Goal: Transaction & Acquisition: Purchase product/service

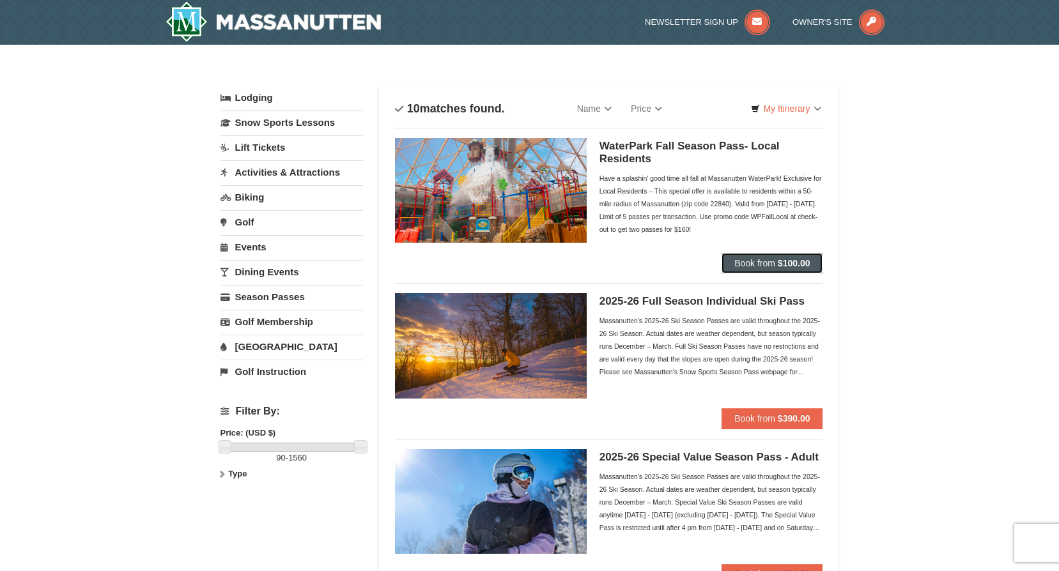
click at [751, 263] on span "Book from" at bounding box center [754, 263] width 41 height 10
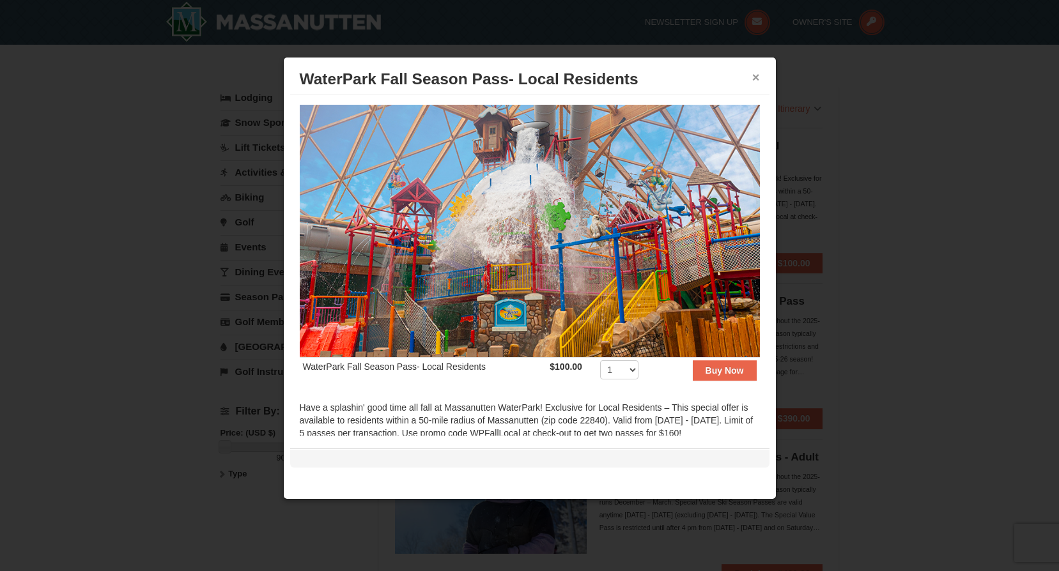
click at [757, 78] on button "×" at bounding box center [756, 77] width 8 height 13
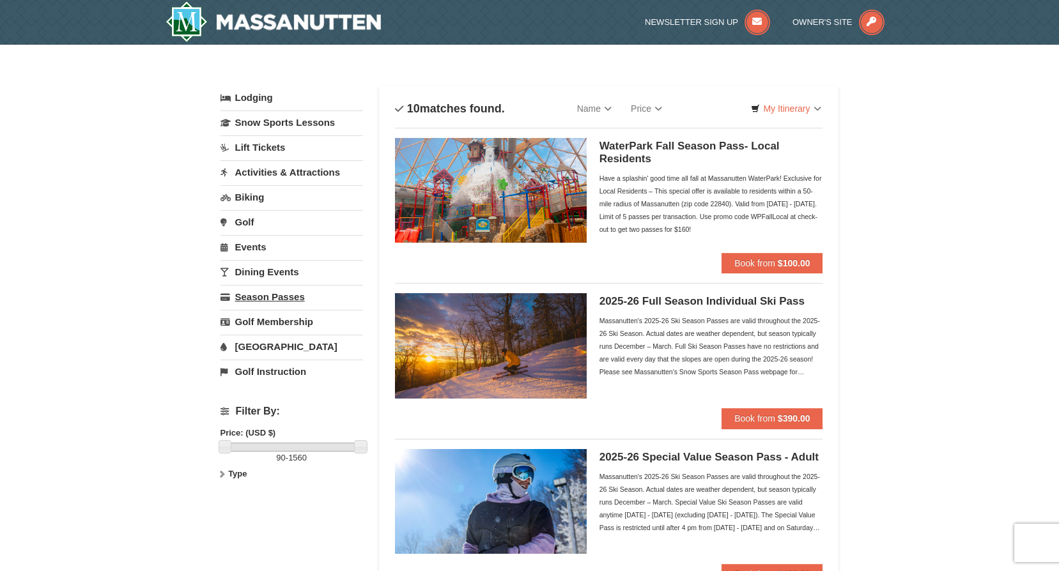
click at [266, 299] on link "Season Passes" at bounding box center [291, 297] width 142 height 24
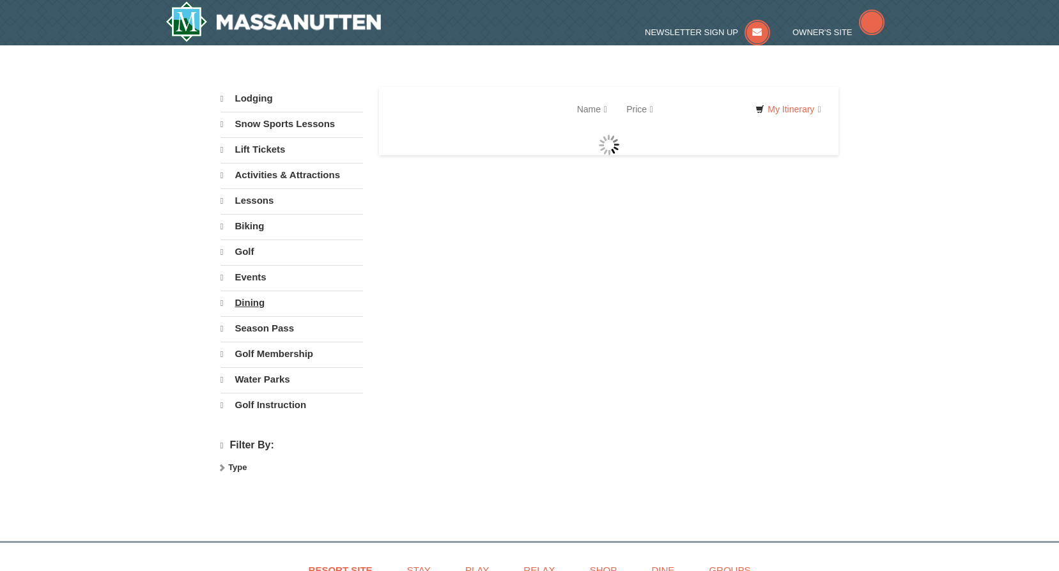
select select "9"
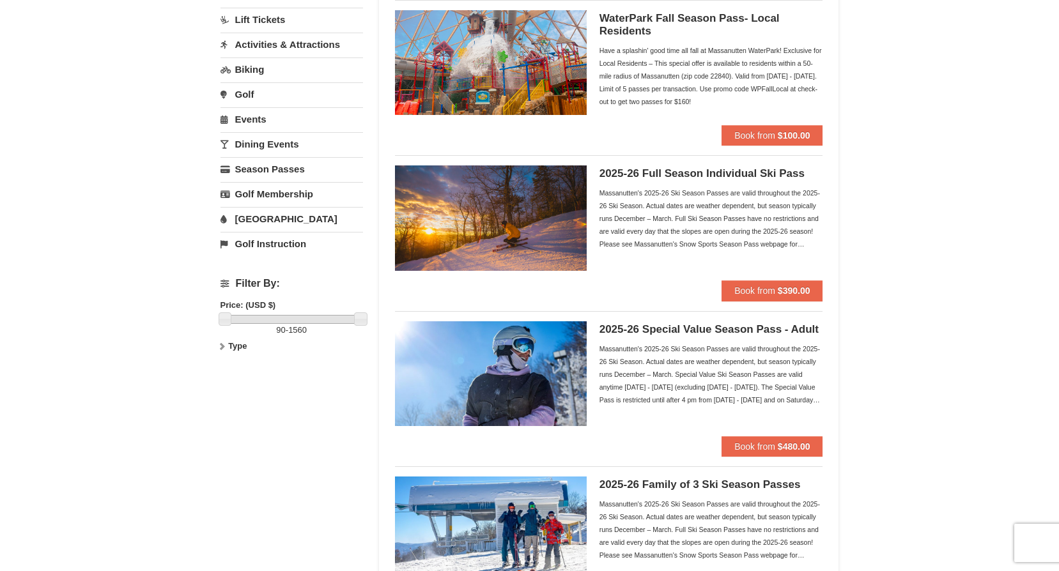
scroll to position [192, 0]
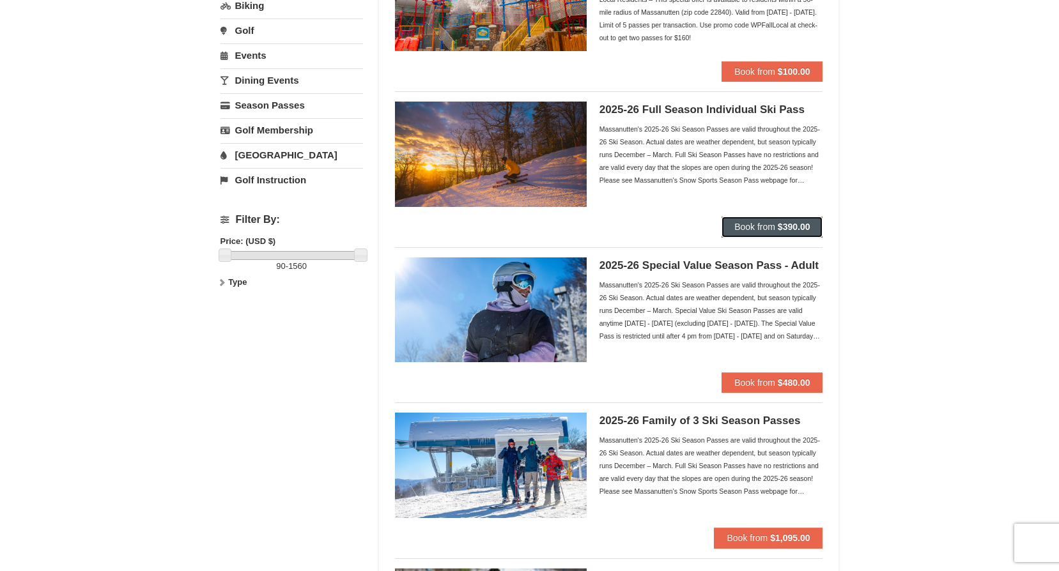
click at [752, 229] on span "Book from" at bounding box center [754, 227] width 41 height 10
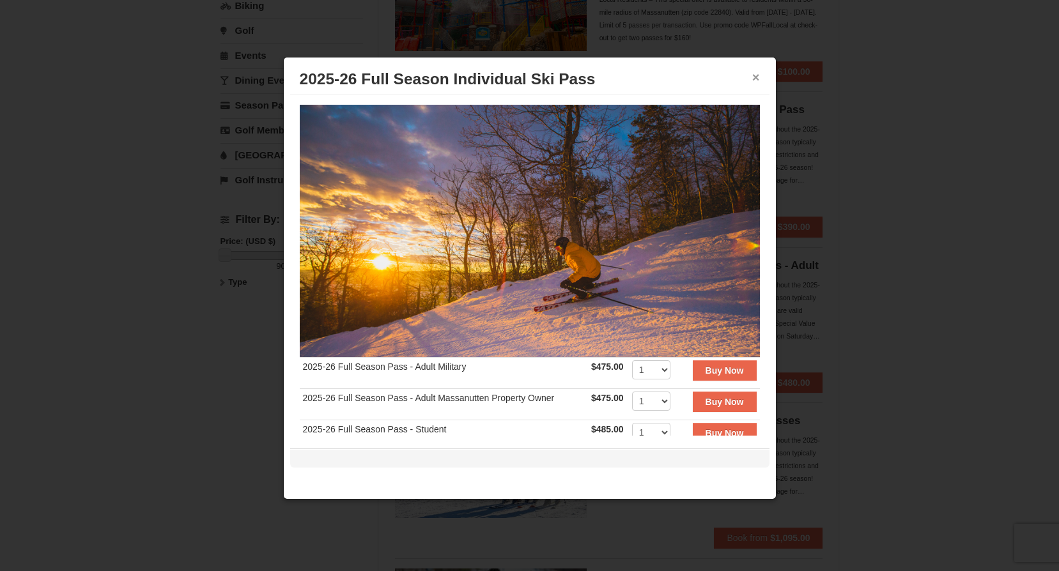
click at [759, 75] on button "×" at bounding box center [756, 77] width 8 height 13
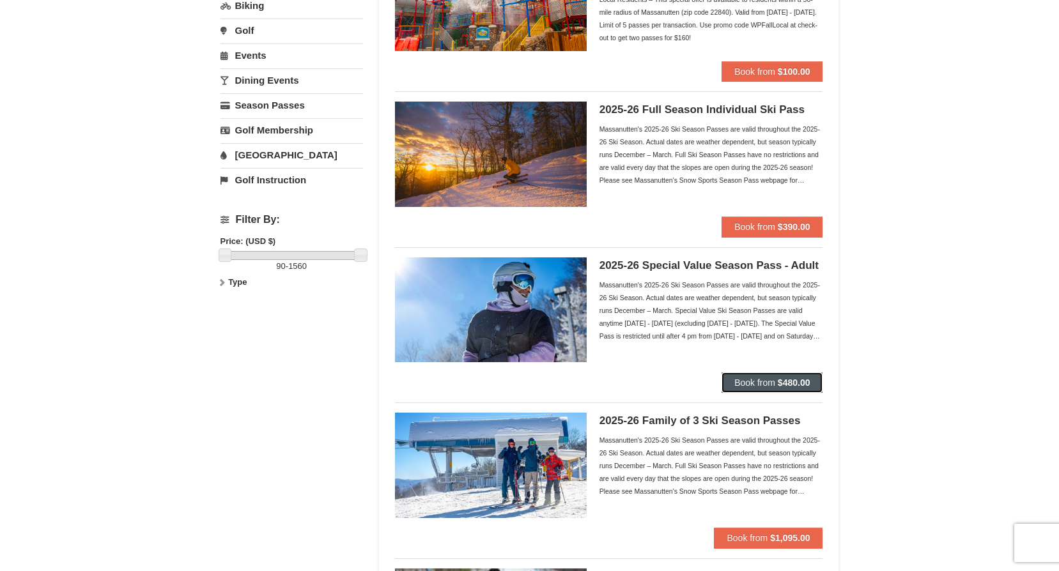
click at [762, 379] on span "Book from" at bounding box center [754, 383] width 41 height 10
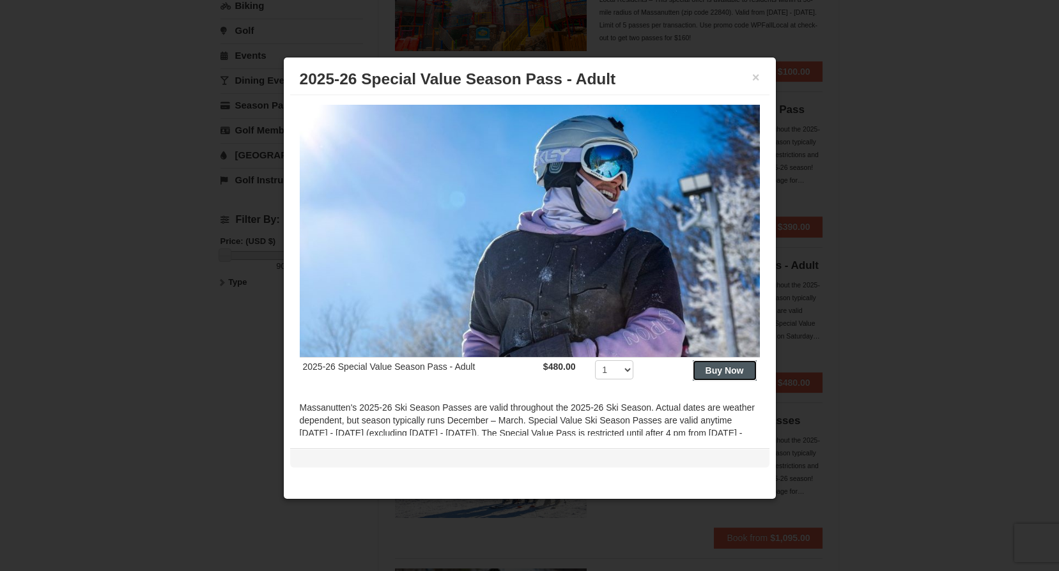
click at [693, 367] on button "Buy Now" at bounding box center [725, 370] width 64 height 20
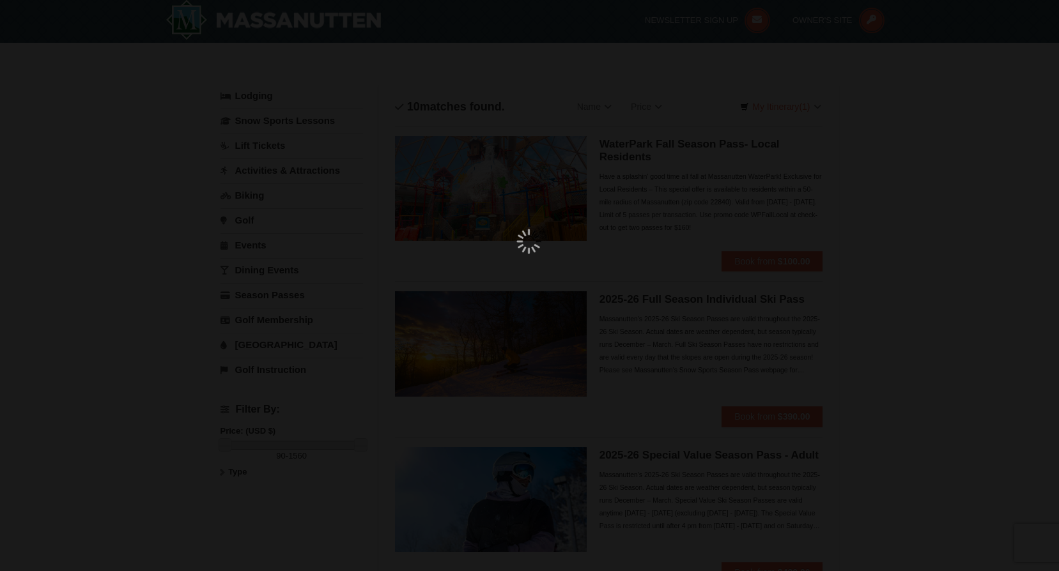
scroll to position [4, 0]
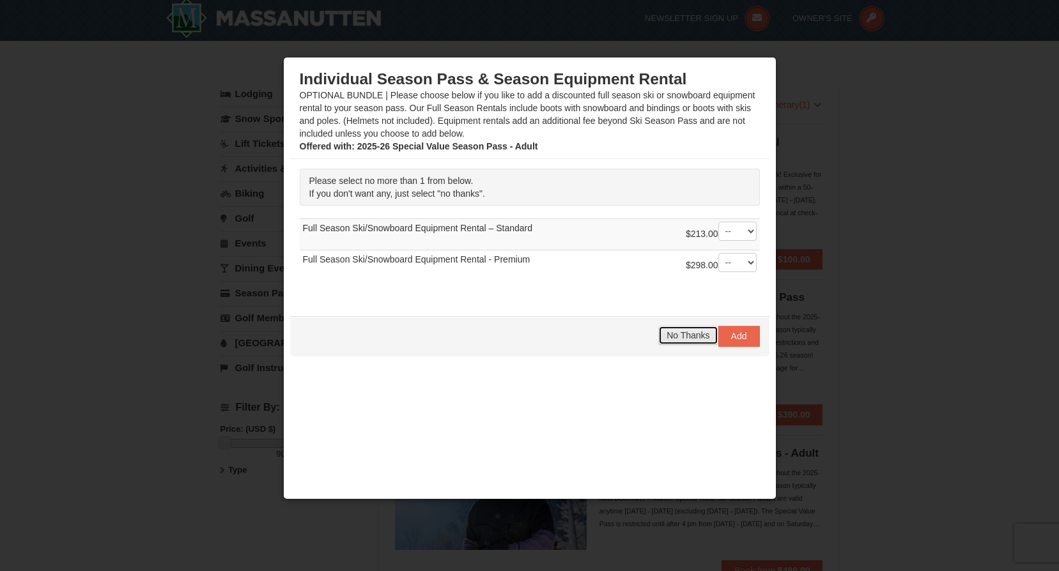
click at [675, 341] on button "No Thanks" at bounding box center [687, 335] width 59 height 19
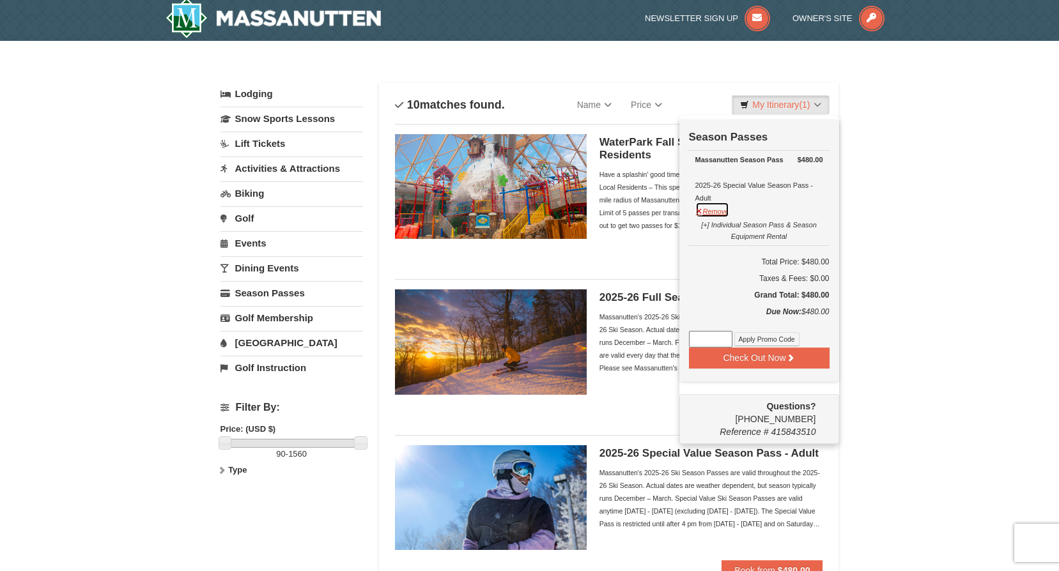
click at [698, 213] on button "Remove" at bounding box center [712, 210] width 35 height 16
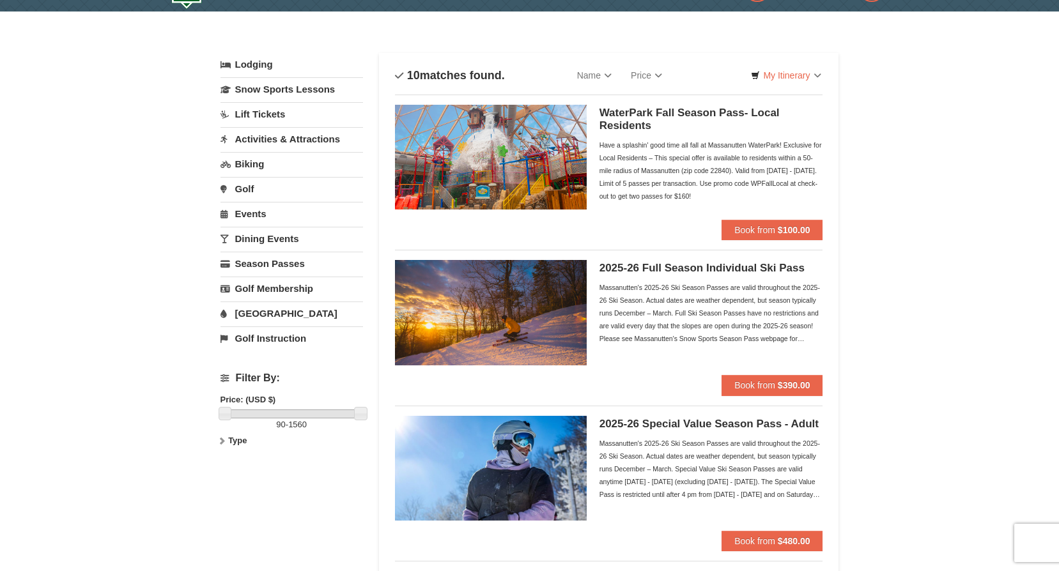
scroll to position [64, 0]
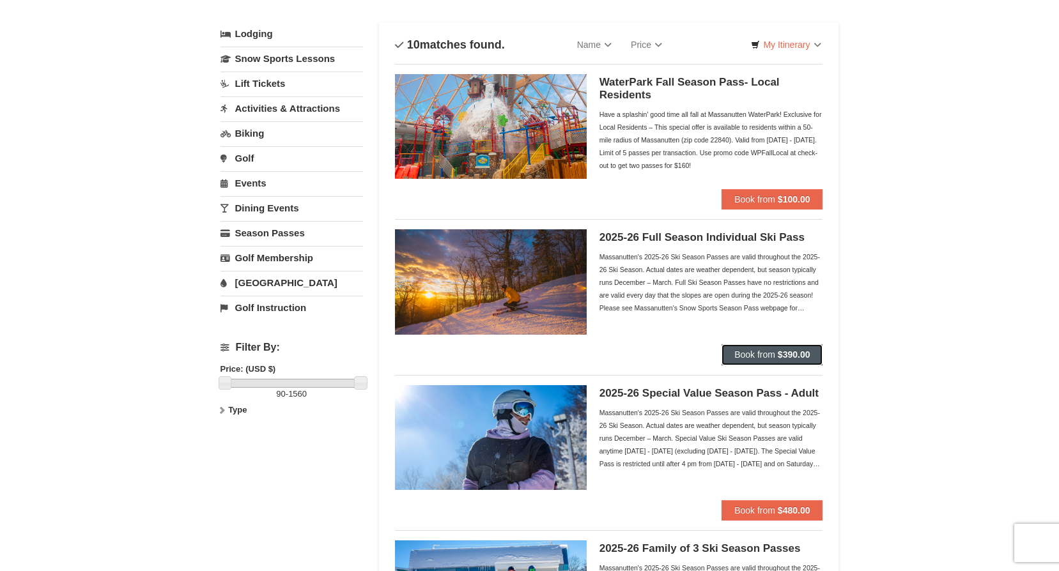
click at [758, 357] on span "Book from" at bounding box center [754, 355] width 41 height 10
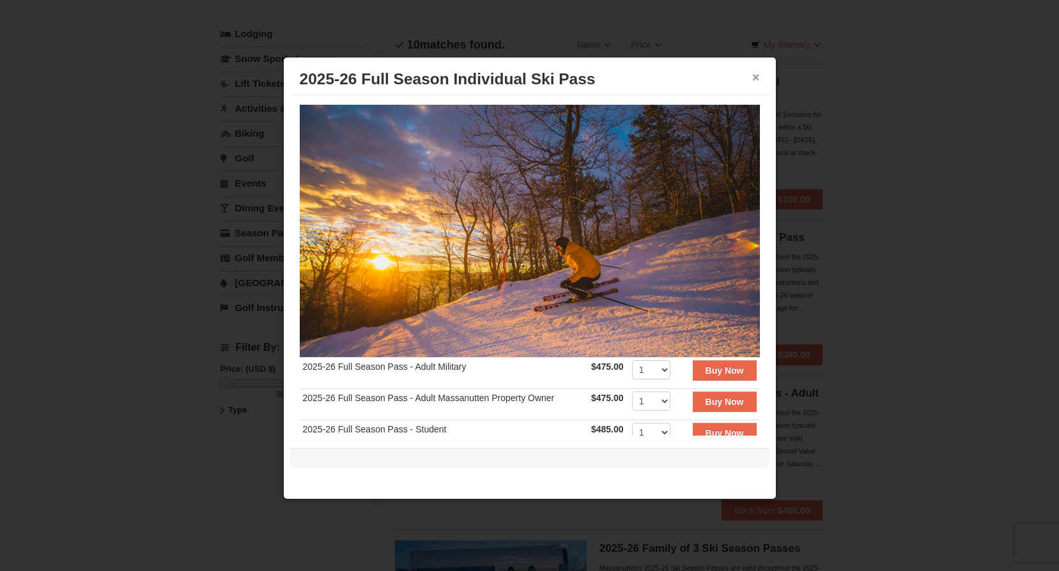
click at [753, 78] on button "×" at bounding box center [756, 77] width 8 height 13
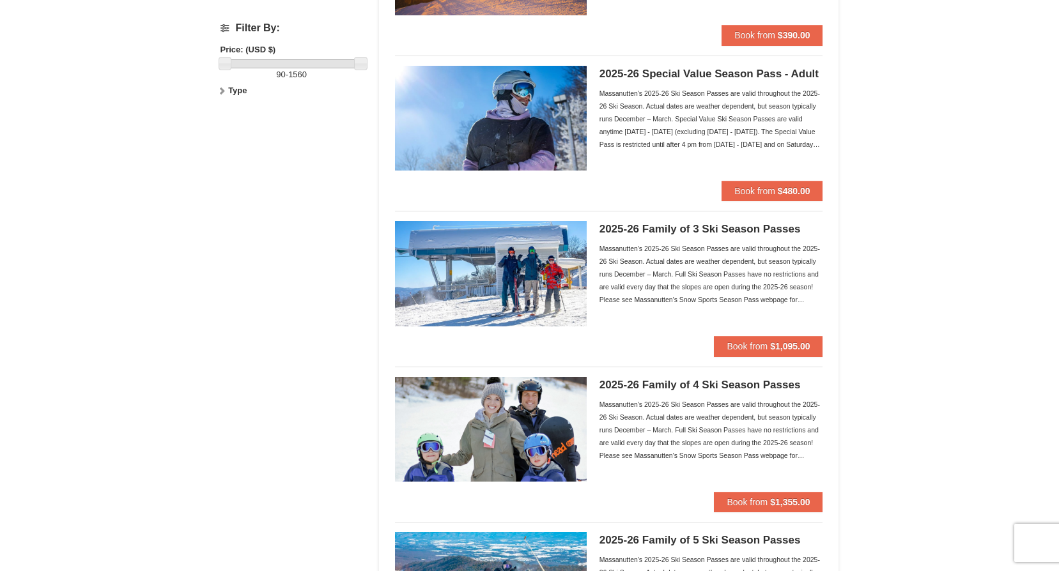
scroll to position [380, 0]
